Goal: Task Accomplishment & Management: Complete application form

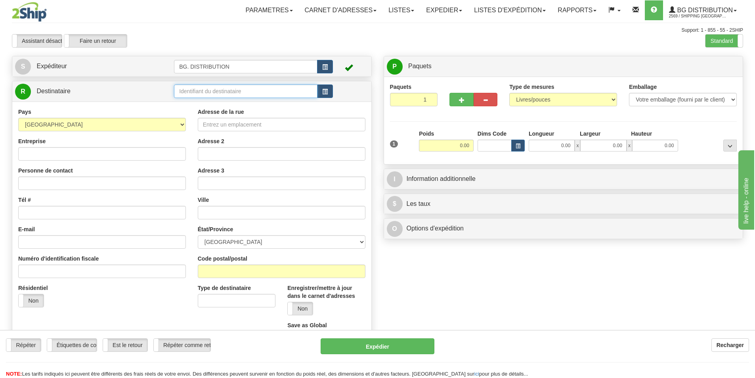
click at [190, 89] on input "text" at bounding box center [246, 90] width 144 height 13
type input "7116"
click button "Supprimer" at bounding box center [0, 0] width 0 height 0
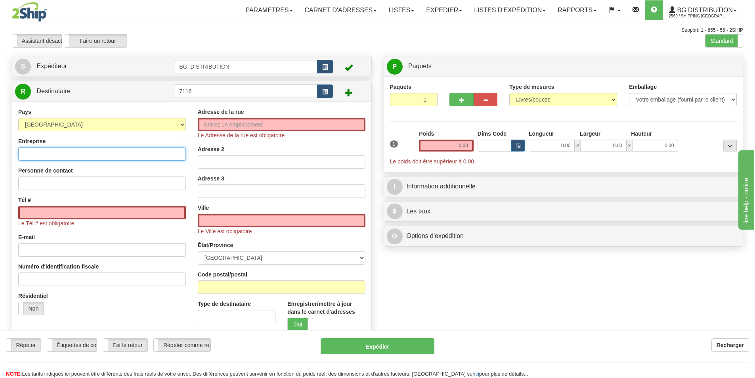
click at [80, 147] on input "Entreprise" at bounding box center [102, 153] width 168 height 13
type input "CONTROL & EQUPQMQNT LTD"
click at [90, 218] on input "Tél #" at bounding box center [102, 212] width 168 height 13
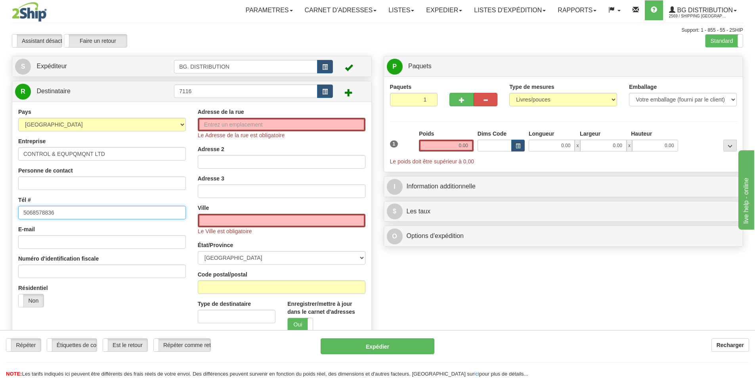
type input "5068578836"
click at [227, 123] on input "Adresse de la rue" at bounding box center [282, 124] width 168 height 13
click at [141, 299] on div "Résidentiel Oui Non" at bounding box center [102, 298] width 180 height 29
click at [258, 127] on input "Adresse de la rue" at bounding box center [282, 124] width 168 height 13
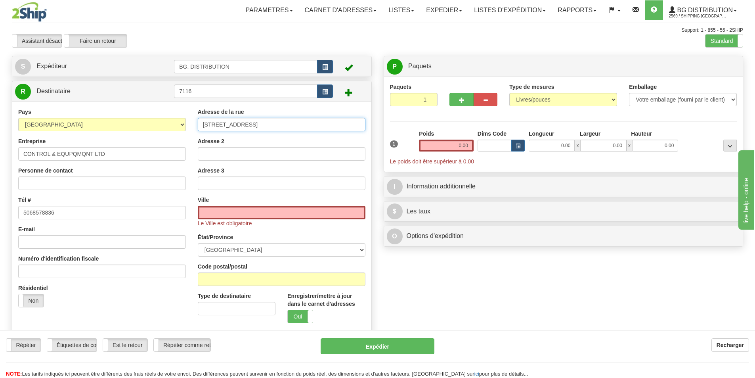
type input "48 HATHEWAY CRESCENT"
click at [222, 200] on div "Ville Le Ville est obligatoire" at bounding box center [282, 211] width 168 height 31
click at [226, 216] on input "text" at bounding box center [282, 212] width 168 height 13
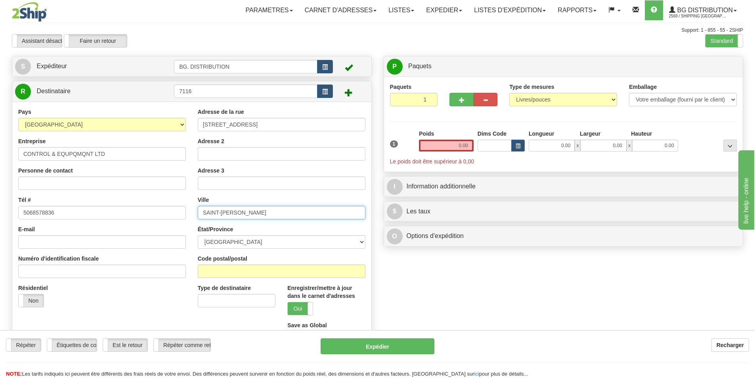
type input "SAINT-JOHN"
click at [236, 243] on select "ALBERTA BRITISH COLUMBIA MANITOBA NEW BRUNSWICK NEWFOUNDLAND NOVA SCOTIA NUNAVU…" at bounding box center [282, 241] width 168 height 13
select select "NB"
click at [198, 235] on select "ALBERTA BRITISH COLUMBIA MANITOBA NEW BRUNSWICK NEWFOUNDLAND NOVA SCOTIA NUNAVU…" at bounding box center [282, 241] width 168 height 13
click at [236, 264] on input "Code postal/postal" at bounding box center [282, 270] width 168 height 13
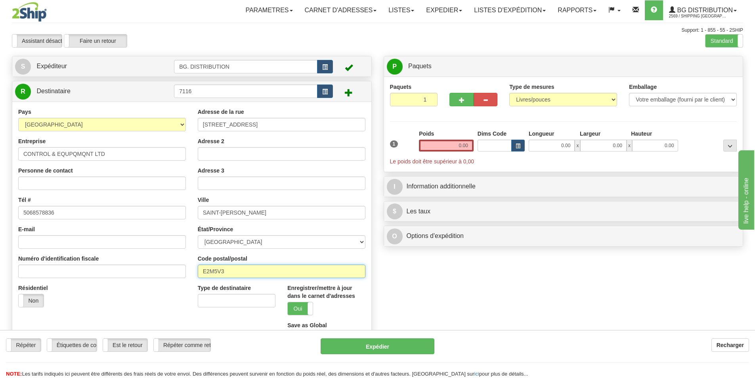
type input "E2M5V3"
click at [458, 146] on input "0.00" at bounding box center [446, 146] width 55 height 12
type input "0.00"
click at [462, 149] on input "0.00" at bounding box center [446, 146] width 55 height 12
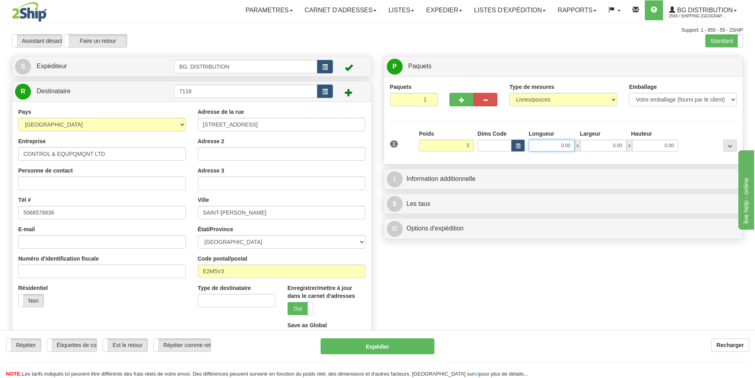
type input "5.00"
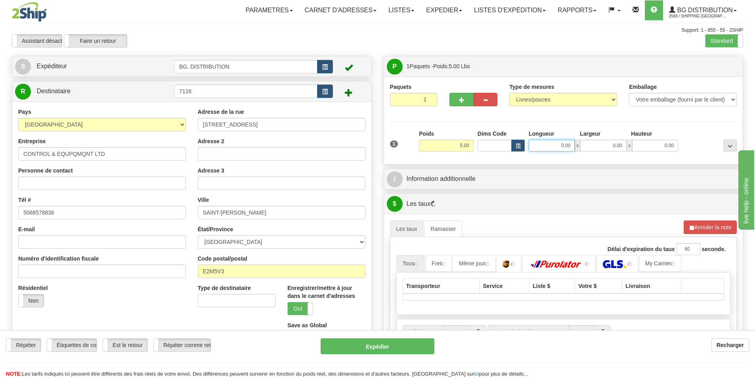
click at [564, 145] on input "0.00" at bounding box center [552, 146] width 46 height 12
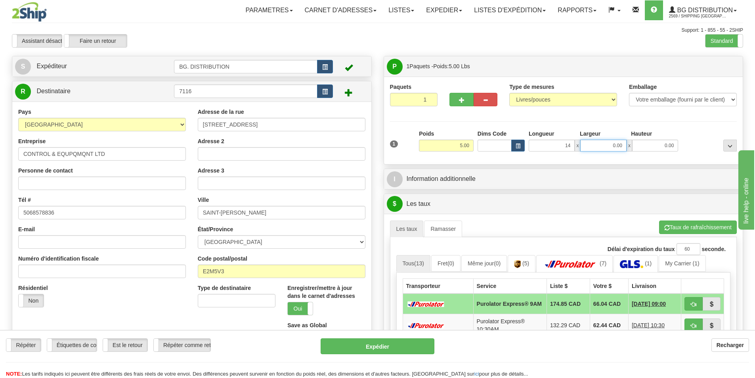
type input "14.00"
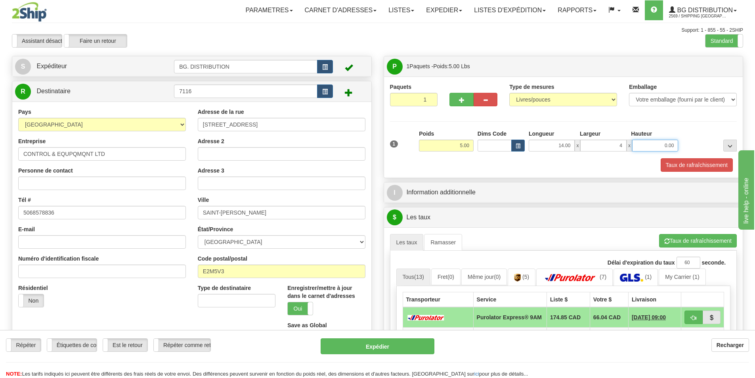
type input "4.00"
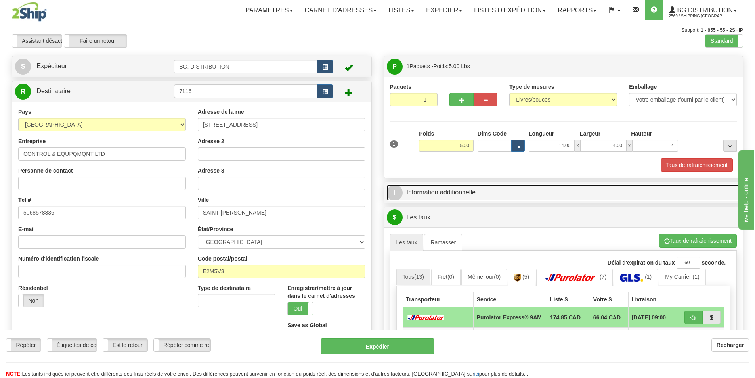
type input "4.00"
click at [458, 197] on link "I Information additionnelle" at bounding box center [564, 192] width 354 height 16
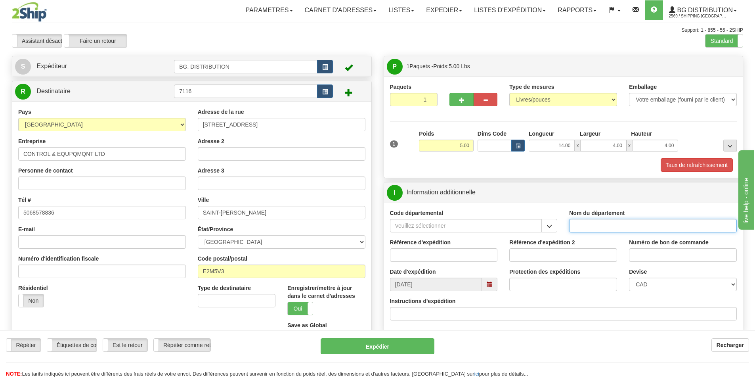
click at [617, 227] on input "Nom du département" at bounding box center [653, 225] width 168 height 13
type input "."
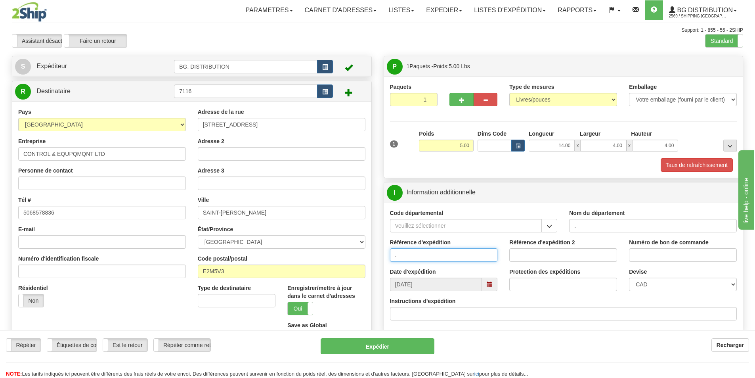
type input "."
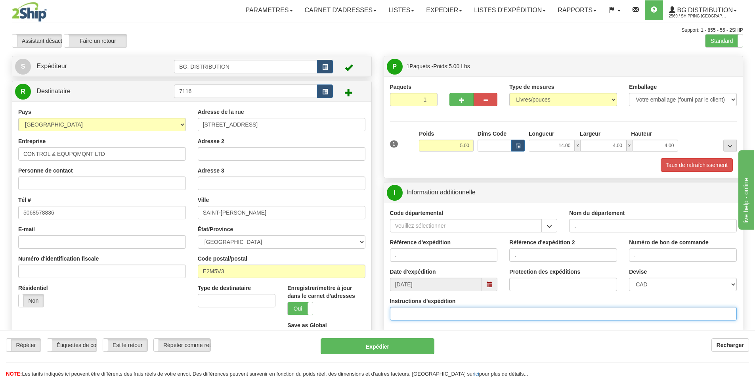
click at [485, 310] on input "Instructions d'expédition" at bounding box center [563, 313] width 347 height 13
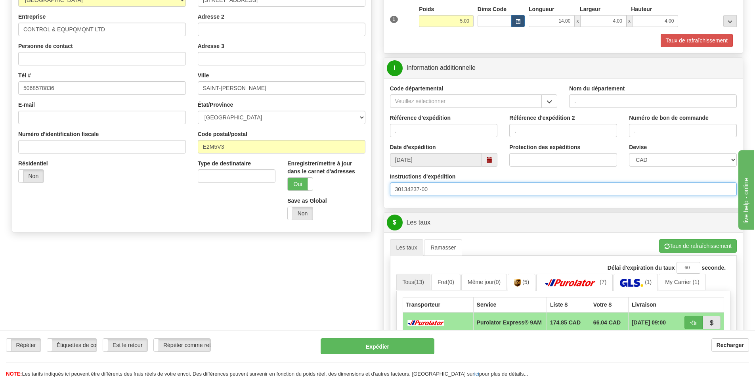
scroll to position [159, 0]
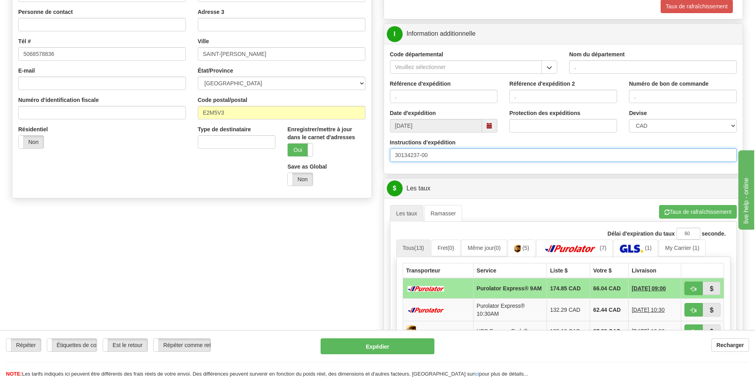
type input "30134237-00"
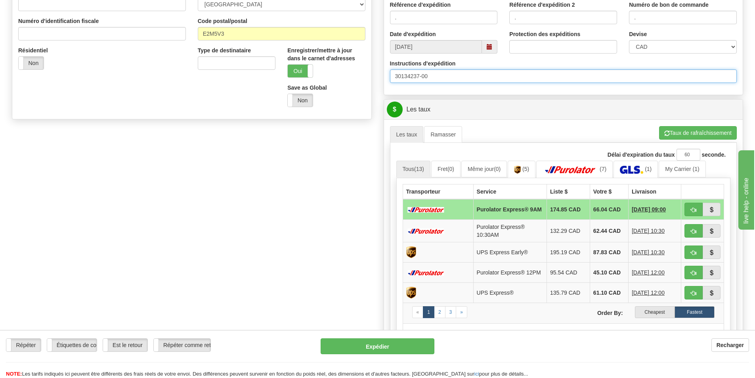
scroll to position [238, 0]
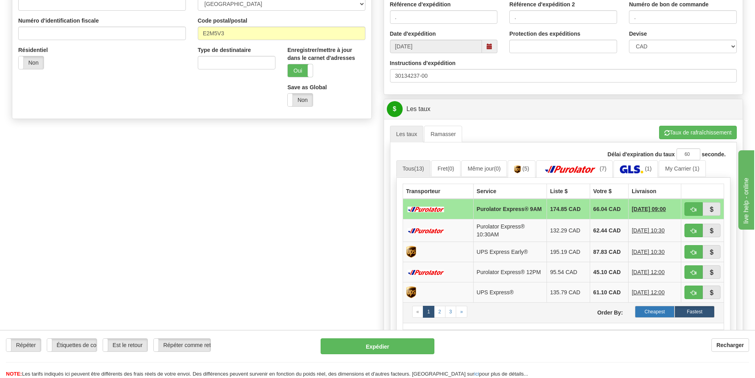
click at [649, 315] on label "Cheapest" at bounding box center [655, 312] width 40 height 12
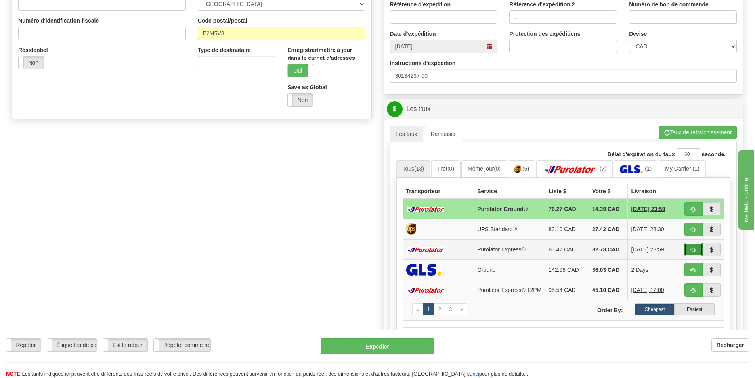
click at [693, 248] on span "button" at bounding box center [694, 249] width 6 height 5
type input "202"
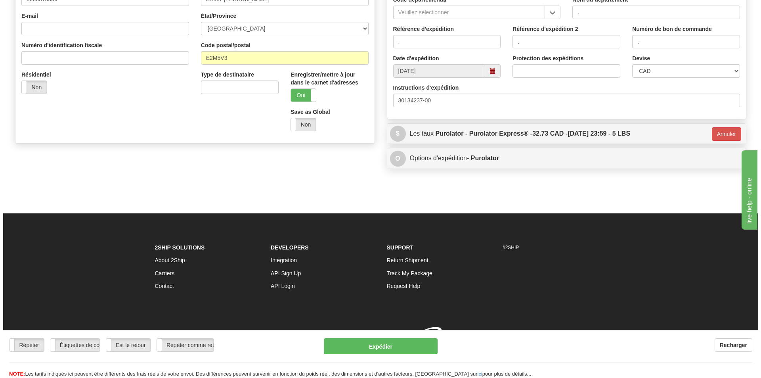
scroll to position [225, 0]
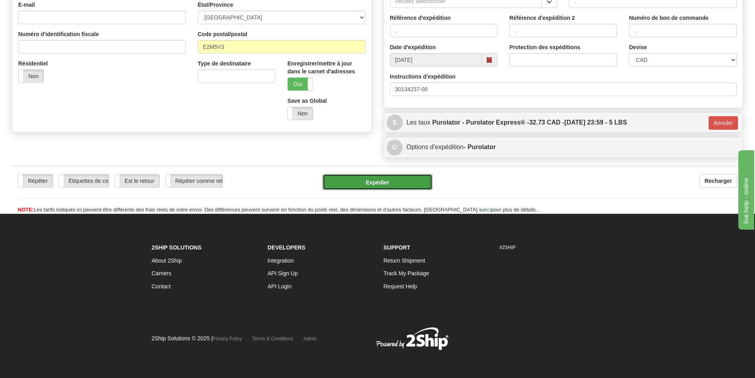
click at [386, 183] on button "Expédier" at bounding box center [378, 182] width 110 height 16
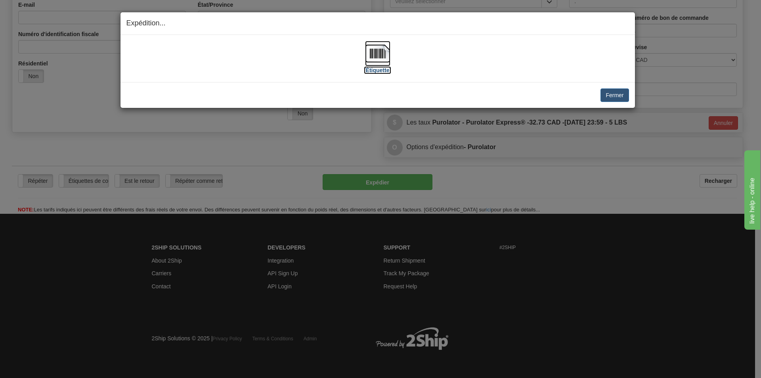
click at [375, 57] on img at bounding box center [377, 53] width 25 height 25
click at [605, 93] on button "Fermer" at bounding box center [615, 94] width 28 height 13
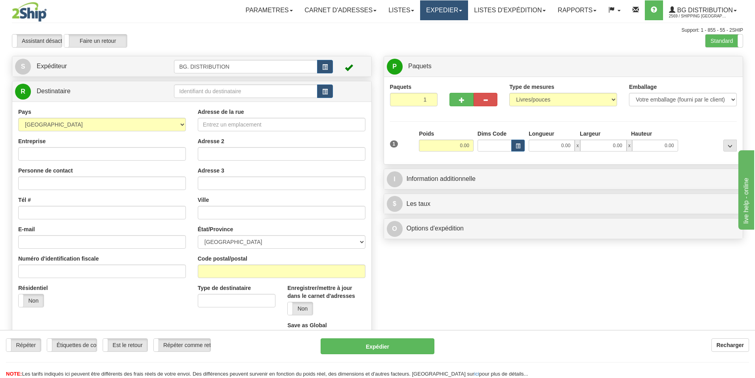
click at [433, 10] on link "Expedier" at bounding box center [444, 10] width 48 height 20
click at [435, 24] on link "Expedition" at bounding box center [436, 28] width 63 height 10
click at [429, 15] on link "Expedier" at bounding box center [444, 10] width 48 height 20
click at [484, 13] on link "LISTES D'EXPÉDITION" at bounding box center [510, 10] width 84 height 20
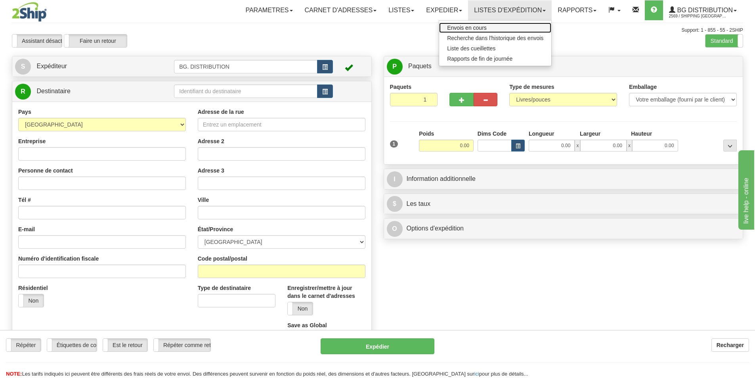
click at [479, 25] on span "Envois en cours" at bounding box center [467, 28] width 40 height 6
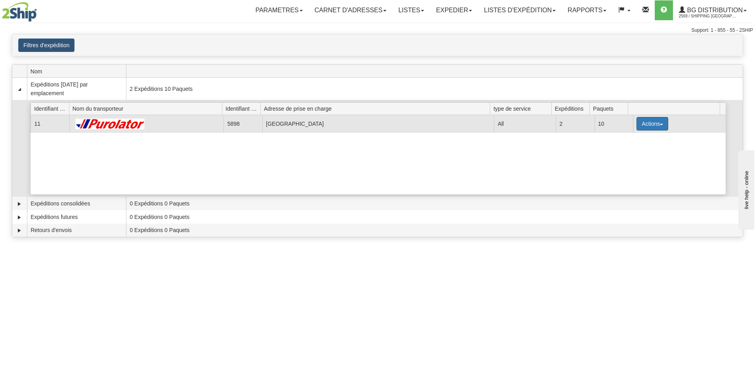
click at [655, 123] on button "Actions" at bounding box center [653, 123] width 32 height 13
click at [632, 139] on span "Détails" at bounding box center [623, 139] width 21 height 6
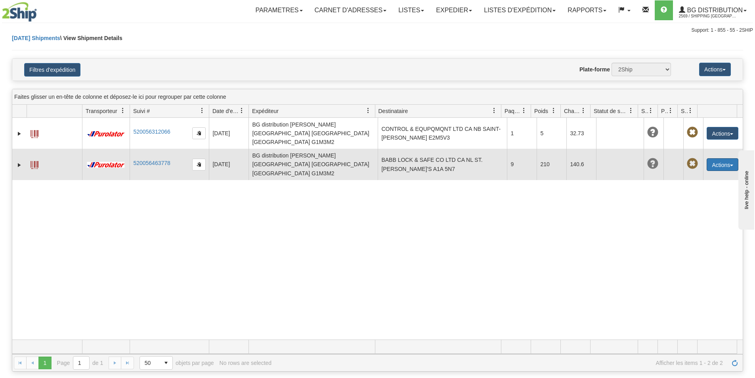
click at [710, 158] on button "Actions" at bounding box center [723, 164] width 32 height 13
click at [33, 161] on span at bounding box center [35, 165] width 8 height 8
